Goal: Find specific page/section: Find specific page/section

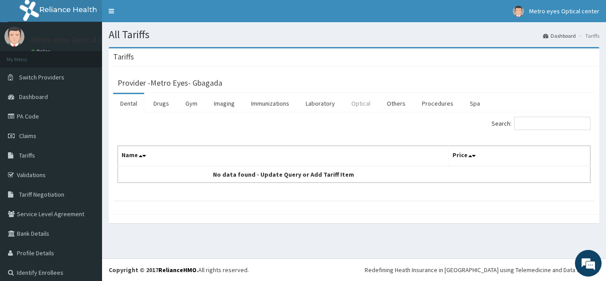
click at [363, 103] on link "Optical" at bounding box center [360, 103] width 33 height 19
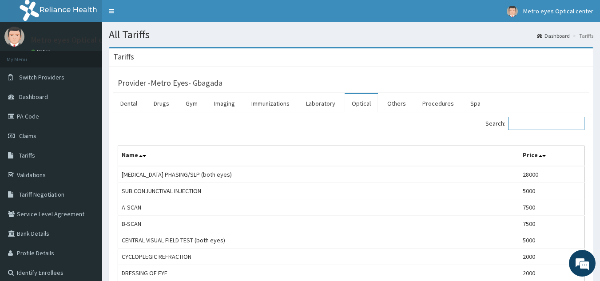
click at [527, 119] on input "Search:" at bounding box center [546, 123] width 76 height 13
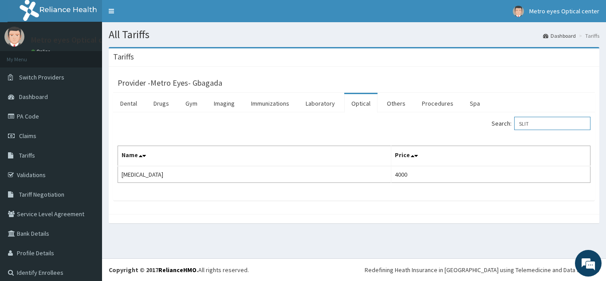
type input "SLIT"
